Goal: Transaction & Acquisition: Purchase product/service

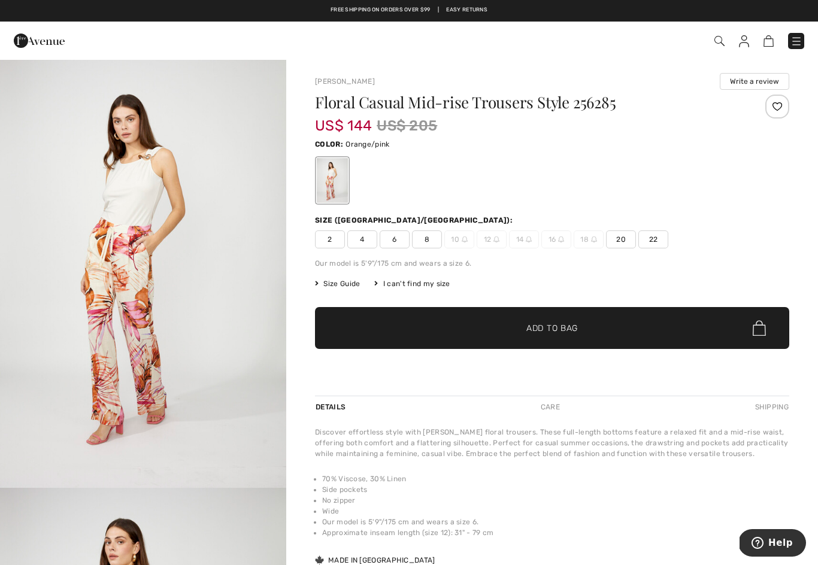
click at [712, 47] on span at bounding box center [718, 41] width 12 height 14
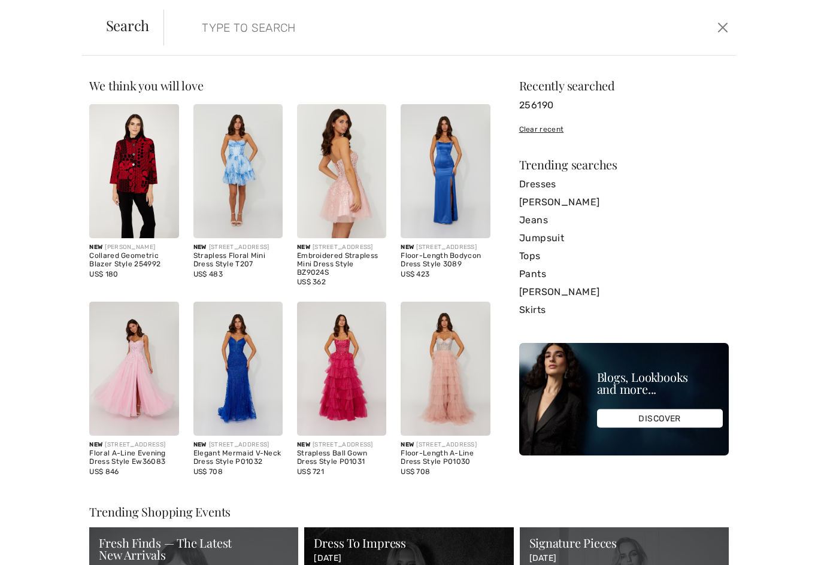
click at [216, 37] on input "search" at bounding box center [388, 28] width 390 height 36
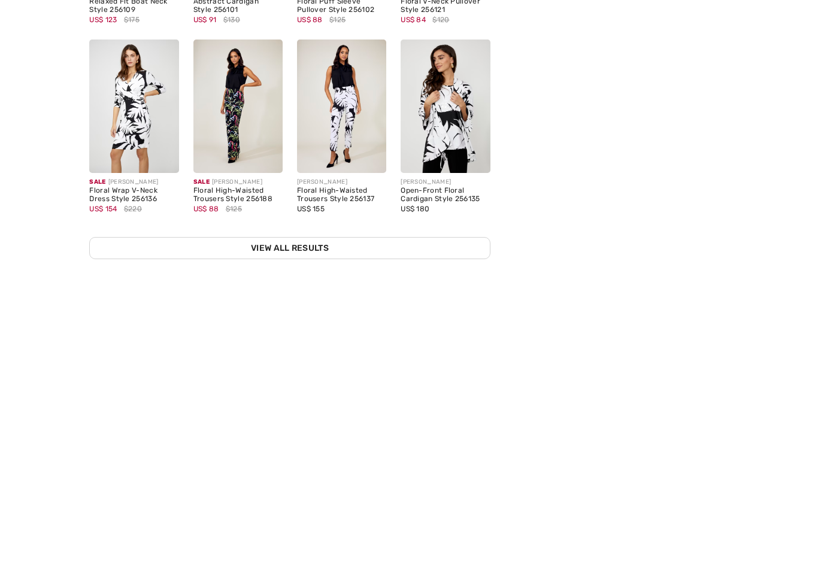
type input "2561"
click at [245, 294] on img at bounding box center [237, 361] width 89 height 134
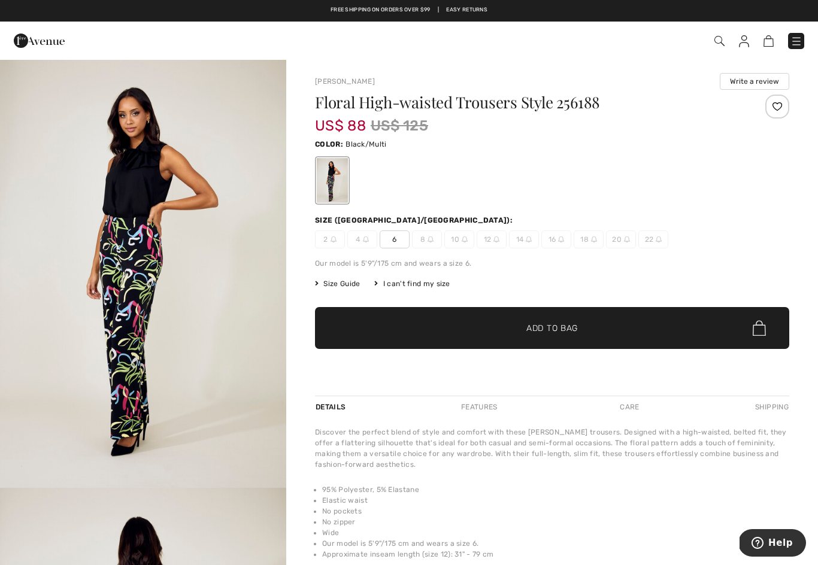
click at [572, 330] on span "Add to Bag" at bounding box center [551, 328] width 51 height 13
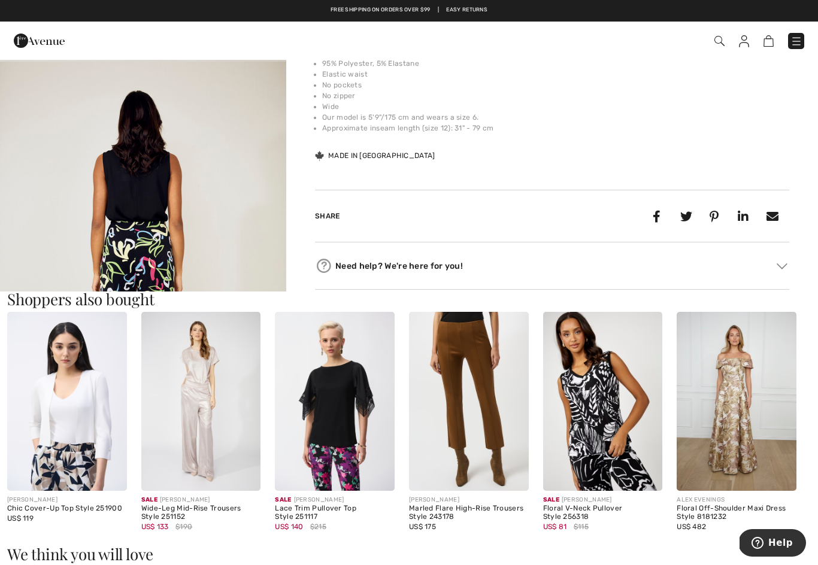
scroll to position [425, 0]
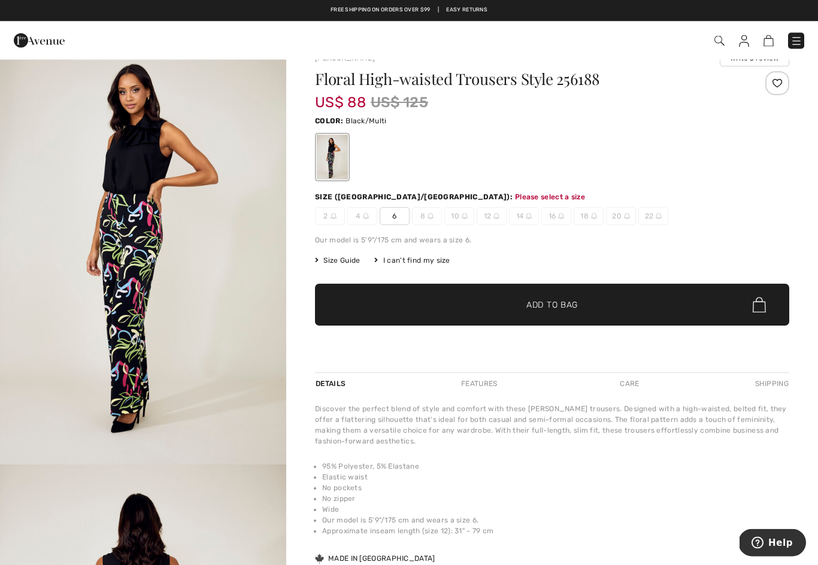
click at [654, 306] on span "✔ Added to Bag Add to Bag" at bounding box center [552, 305] width 474 height 42
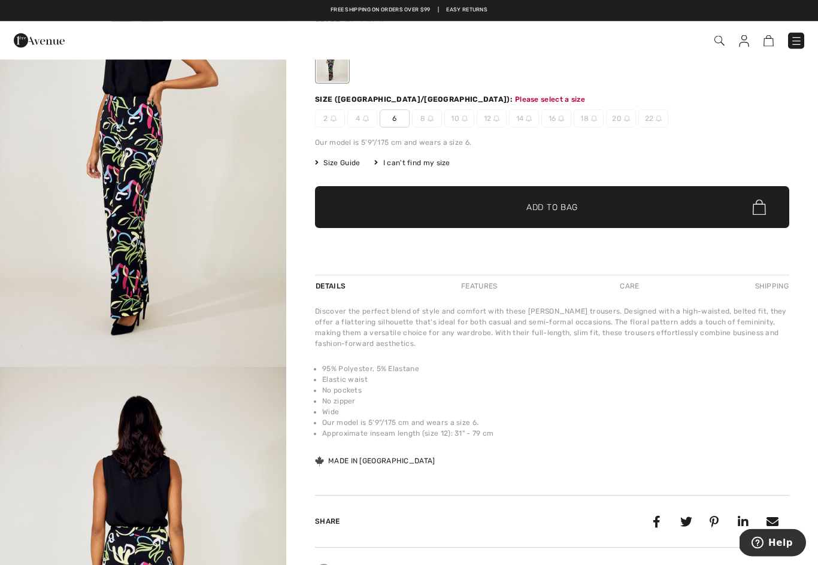
scroll to position [128, 0]
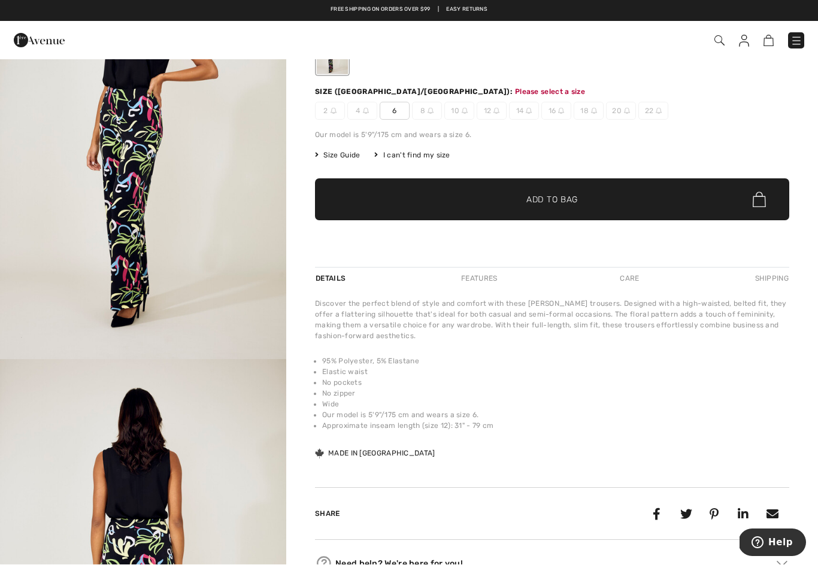
click at [630, 196] on span "✔ Added to Bag Add to Bag" at bounding box center [552, 200] width 474 height 42
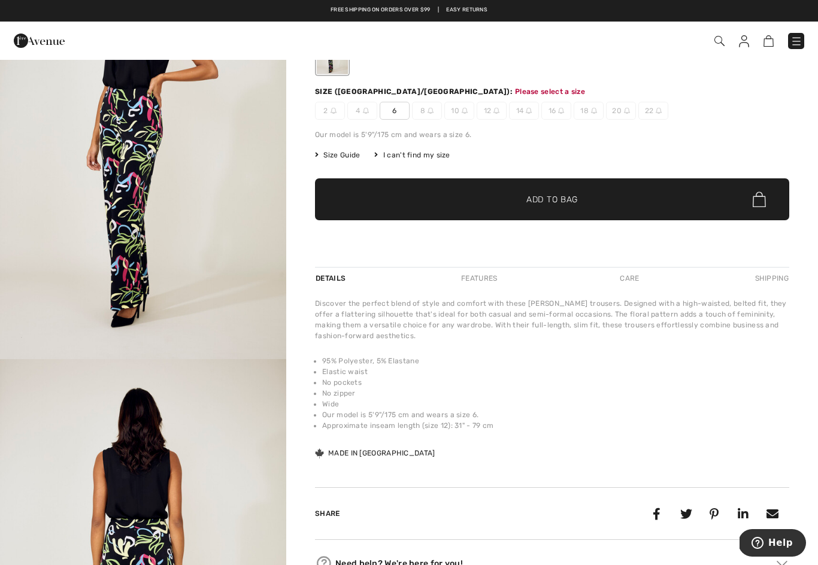
click at [406, 114] on span "6" at bounding box center [395, 111] width 30 height 18
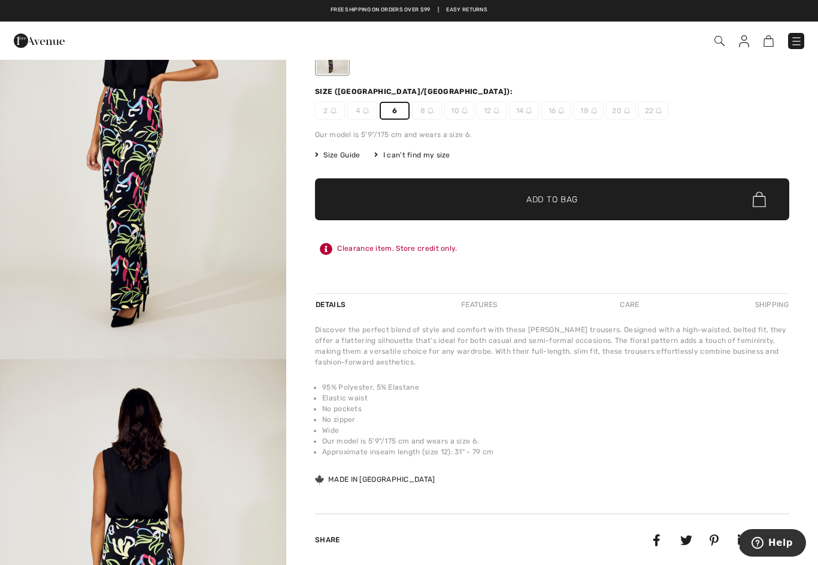
click at [614, 197] on span "✔ Added to Bag Add to Bag" at bounding box center [552, 199] width 474 height 42
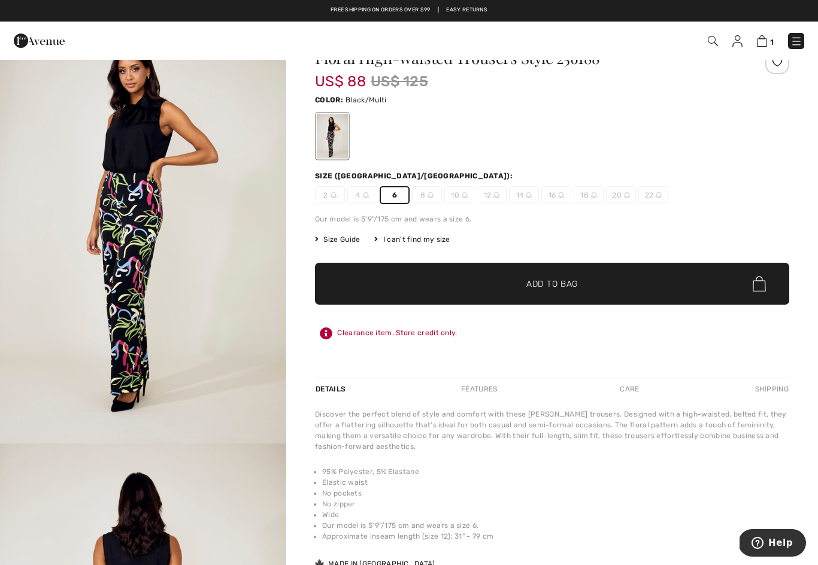
scroll to position [40, 0]
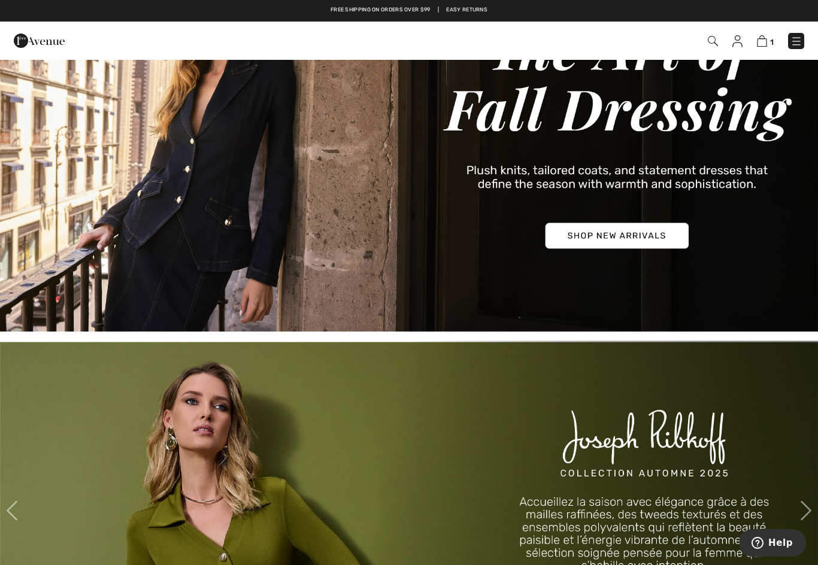
scroll to position [119, 0]
